Goal: Information Seeking & Learning: Learn about a topic

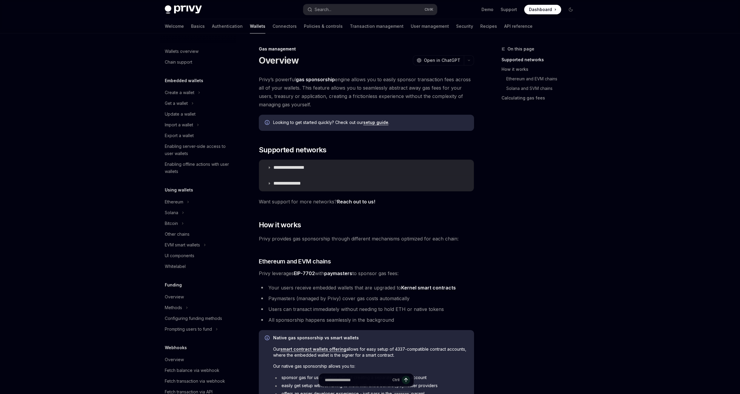
scroll to position [119, 0]
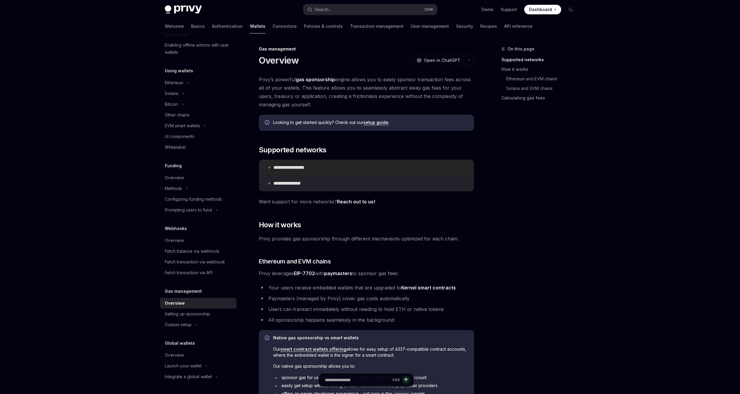
click at [296, 167] on p "**********" at bounding box center [295, 167] width 44 height 6
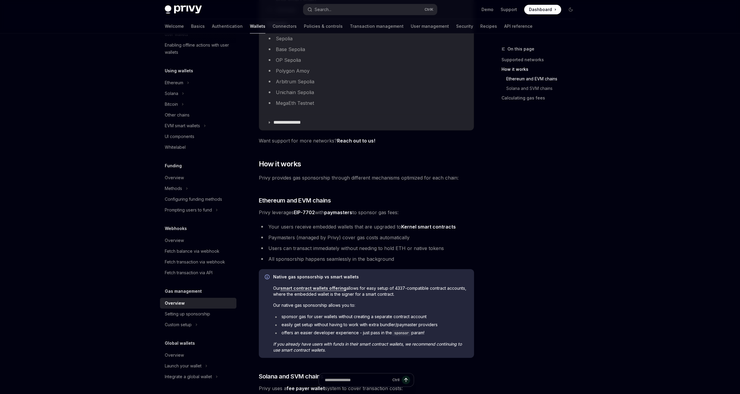
scroll to position [286, 0]
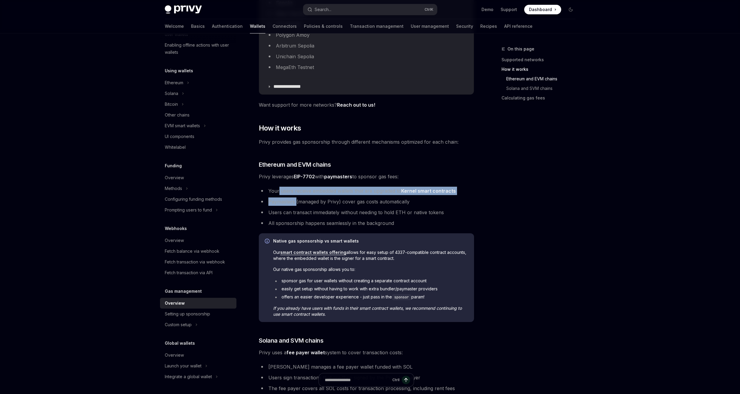
drag, startPoint x: 279, startPoint y: 192, endPoint x: 295, endPoint y: 201, distance: 19.1
click at [295, 201] on ul "Your users receive embedded wallets that are upgraded to Kernel smart contracts…" at bounding box center [366, 206] width 215 height 41
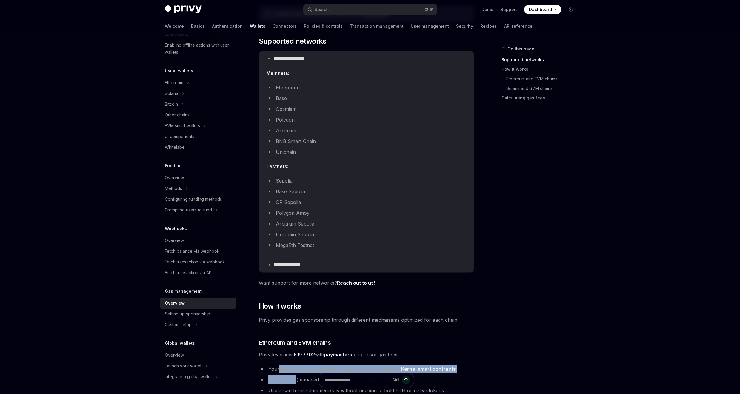
scroll to position [0, 0]
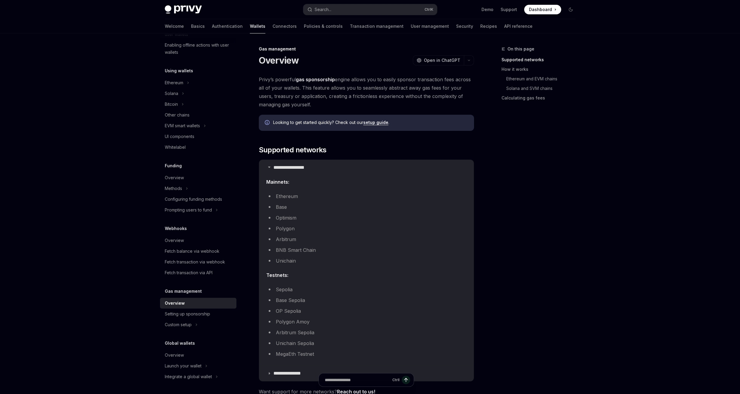
click at [371, 121] on link "setup guide" at bounding box center [375, 122] width 25 height 5
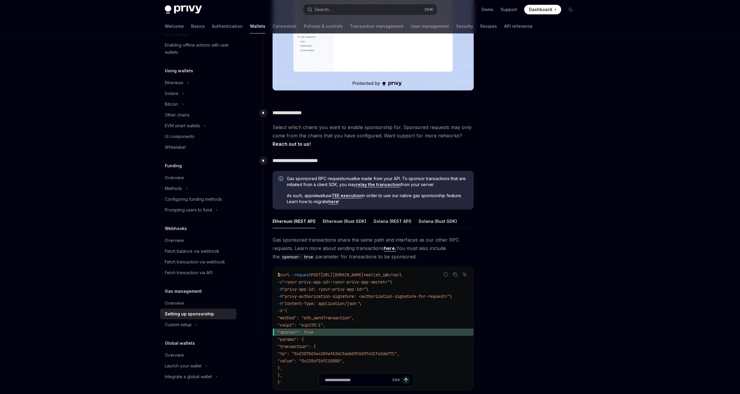
scroll to position [215, 0]
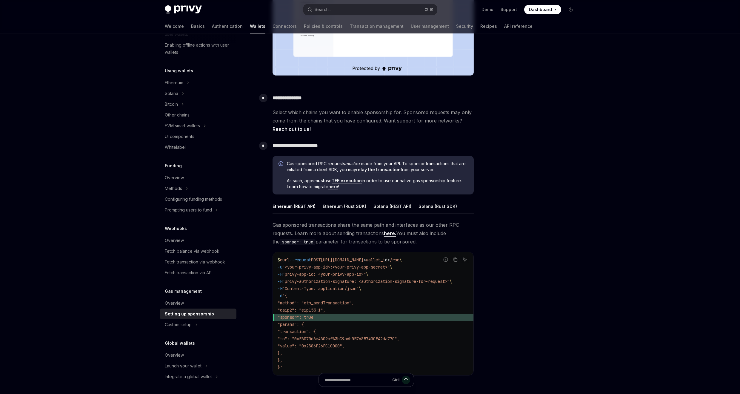
click at [351, 183] on link "TEE execution" at bounding box center [346, 180] width 30 height 5
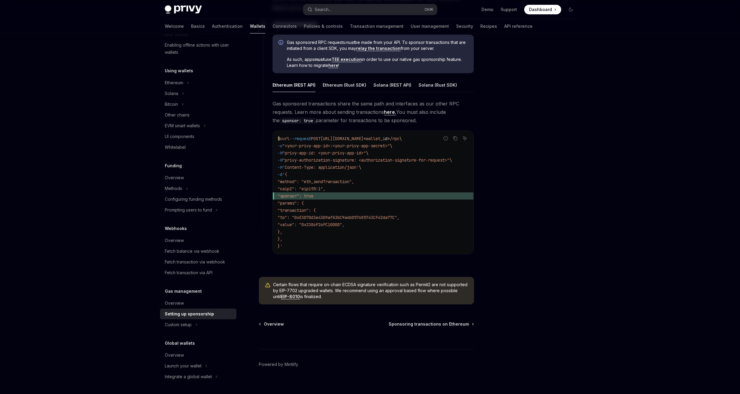
scroll to position [345, 0]
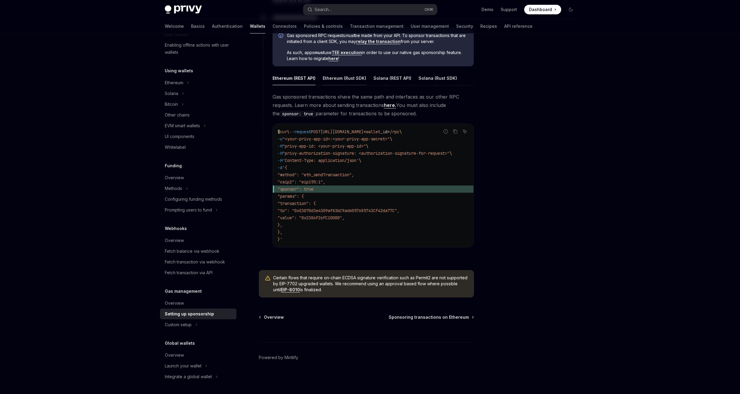
click at [344, 77] on div "Ethereum (Rust SDK)" at bounding box center [345, 78] width 44 height 14
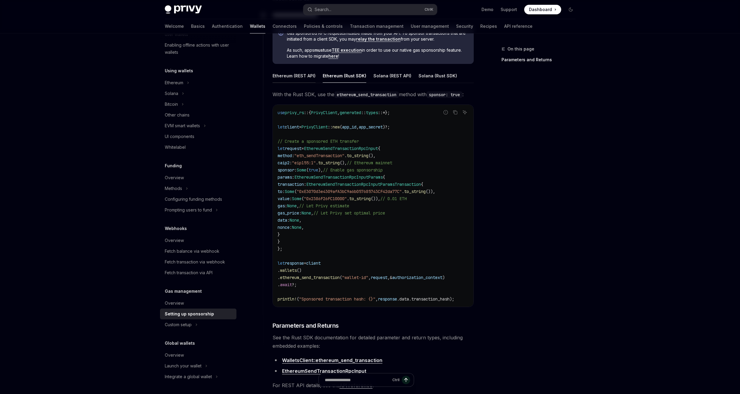
click at [305, 78] on div "Ethereum (REST API)" at bounding box center [293, 76] width 43 height 14
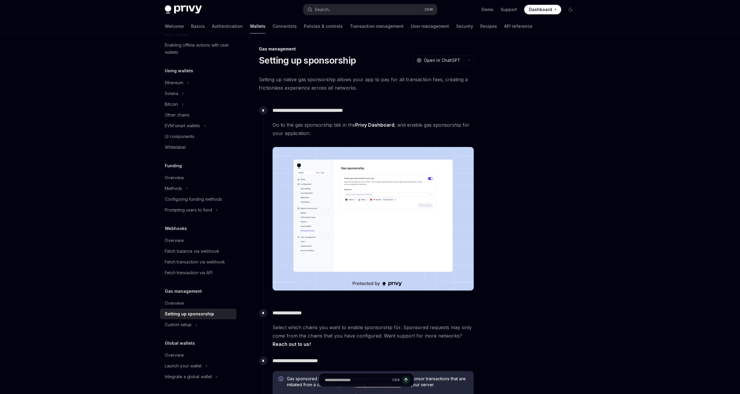
click at [564, 150] on div at bounding box center [534, 219] width 91 height 348
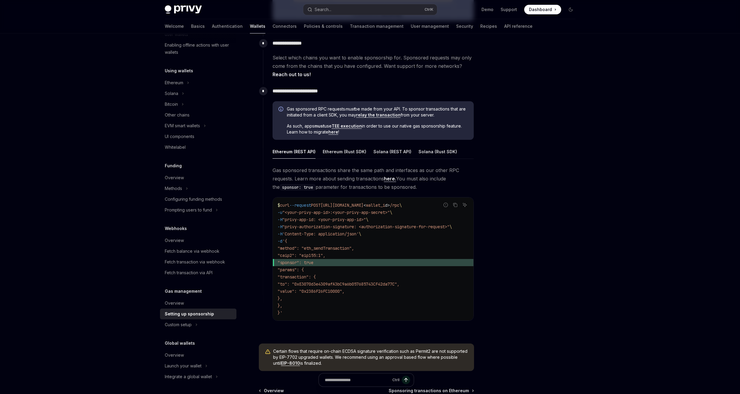
scroll to position [286, 0]
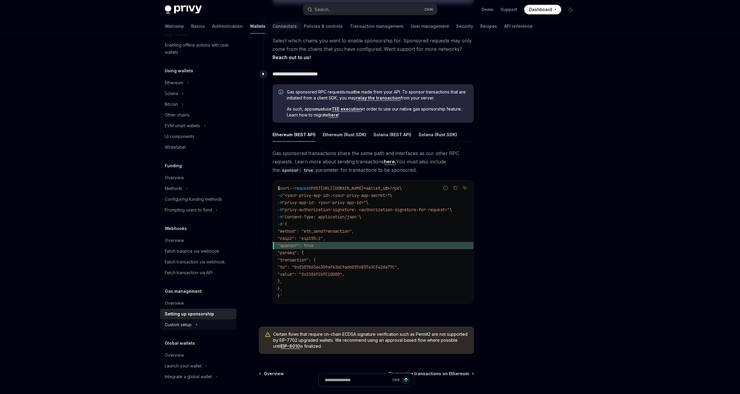
click at [176, 327] on div "Custom setup" at bounding box center [178, 324] width 27 height 7
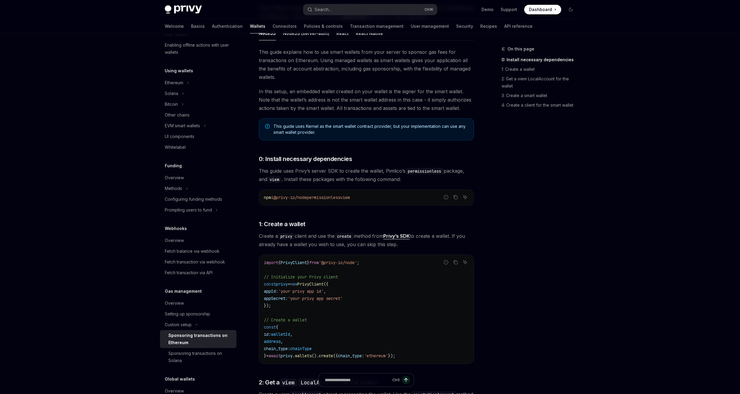
scroll to position [36, 0]
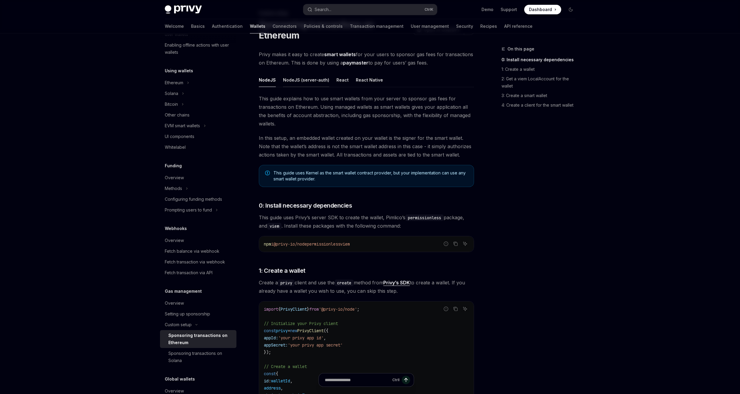
click at [315, 83] on div "NodeJS (server-auth)" at bounding box center [306, 80] width 46 height 14
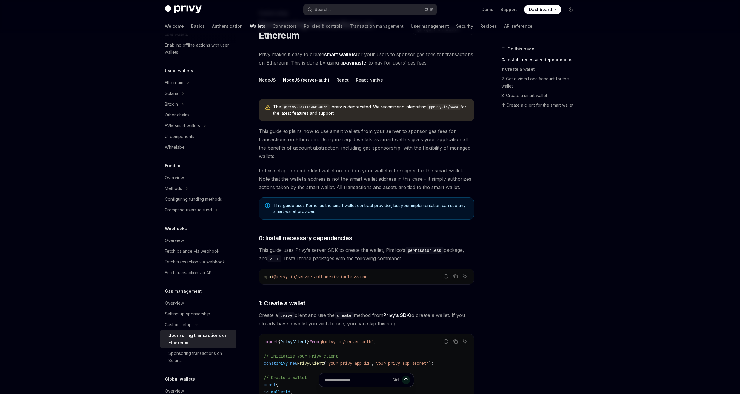
click at [269, 77] on div "NodeJS" at bounding box center [267, 80] width 17 height 14
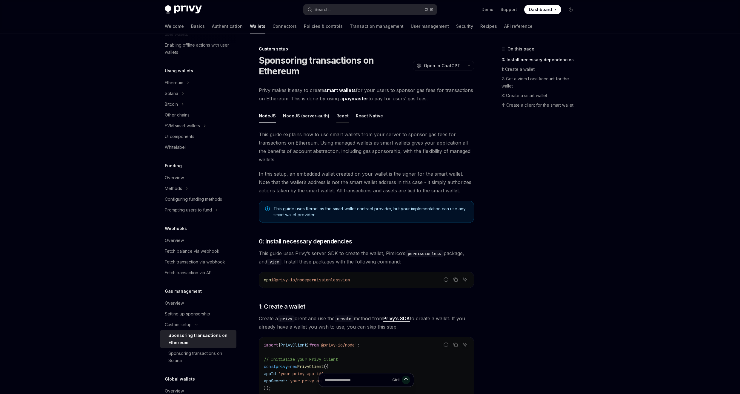
click at [340, 116] on div "React" at bounding box center [342, 116] width 12 height 14
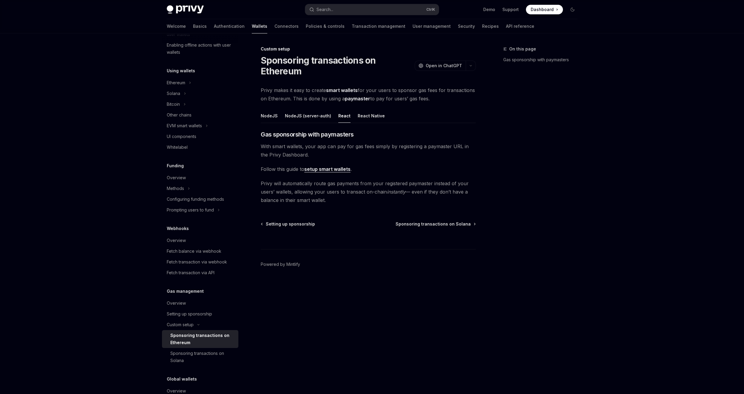
click at [341, 170] on link "setup smart wallets" at bounding box center [327, 169] width 46 height 6
click at [271, 116] on div "NodeJS" at bounding box center [269, 116] width 17 height 14
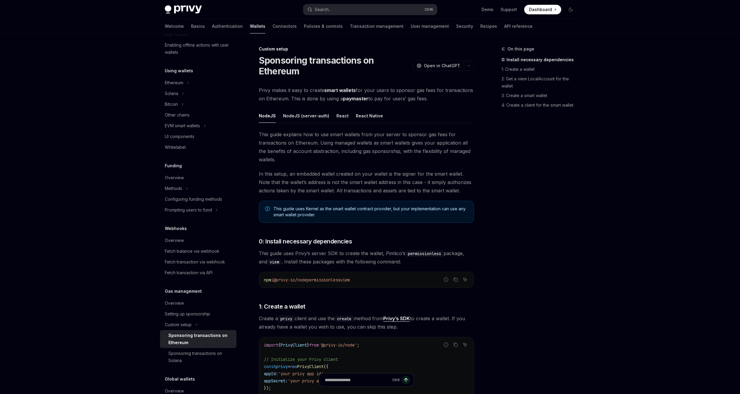
click at [344, 117] on ul "NodeJS NodeJS (server-auth) React React Native" at bounding box center [366, 116] width 215 height 14
click at [338, 115] on div "React" at bounding box center [342, 116] width 12 height 14
type textarea "*"
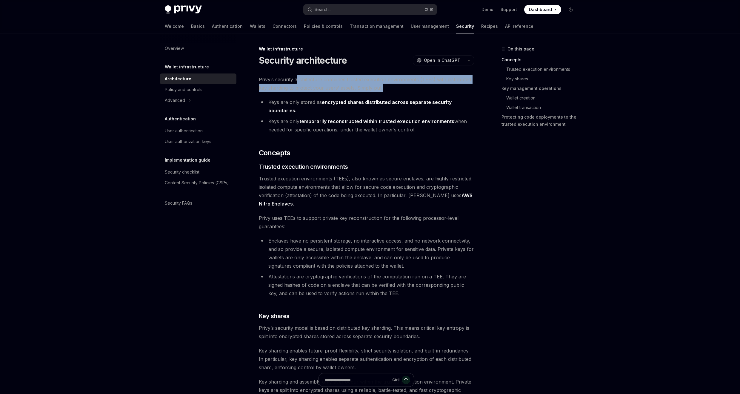
drag, startPoint x: 296, startPoint y: 81, endPoint x: 400, endPoint y: 85, distance: 103.9
click at [400, 85] on span "Privy’s security architecture combines trusted execution environments (TEEs) wi…" at bounding box center [366, 83] width 215 height 17
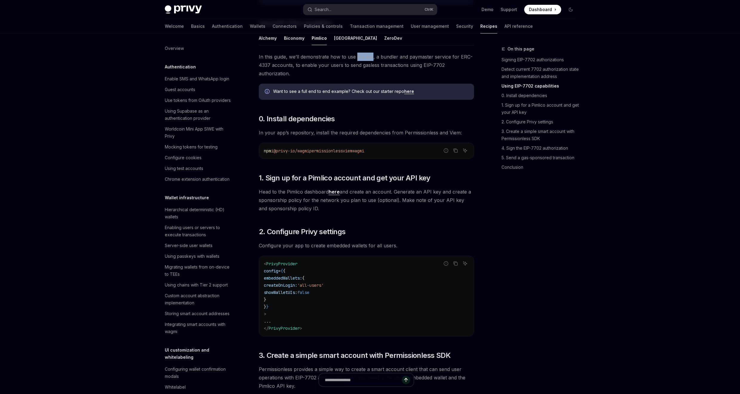
scroll to position [458, 0]
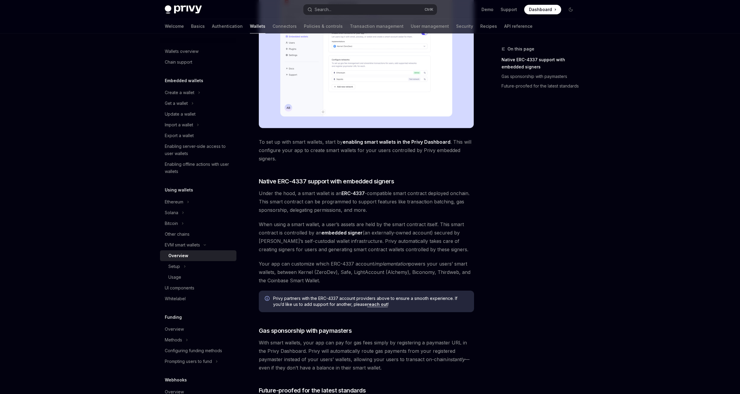
scroll to position [327, 0]
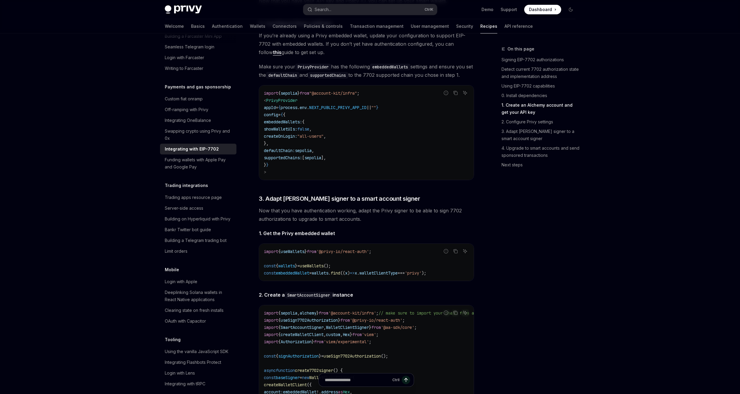
scroll to position [895, 0]
